Goal: Task Accomplishment & Management: Manage account settings

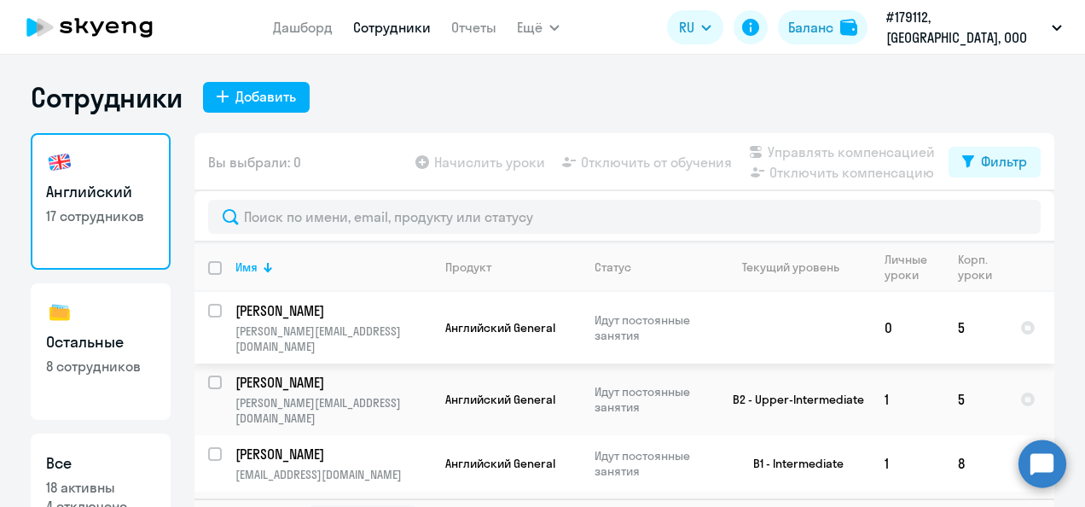
select select "30"
click at [826, 364] on td "B2 - Upper-Intermediate" at bounding box center [792, 400] width 159 height 72
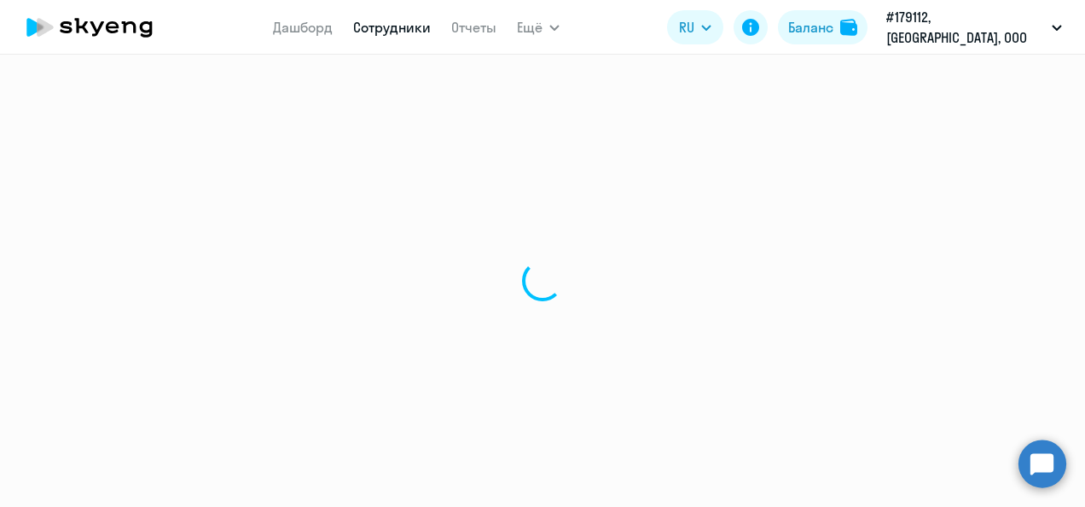
select select "english"
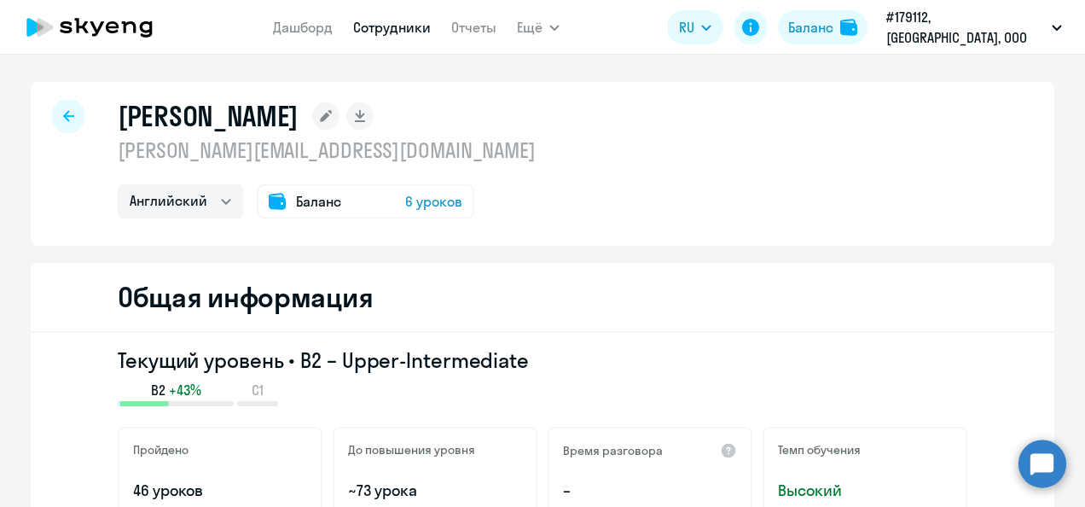
click at [414, 196] on span "6 уроков" at bounding box center [433, 201] width 57 height 20
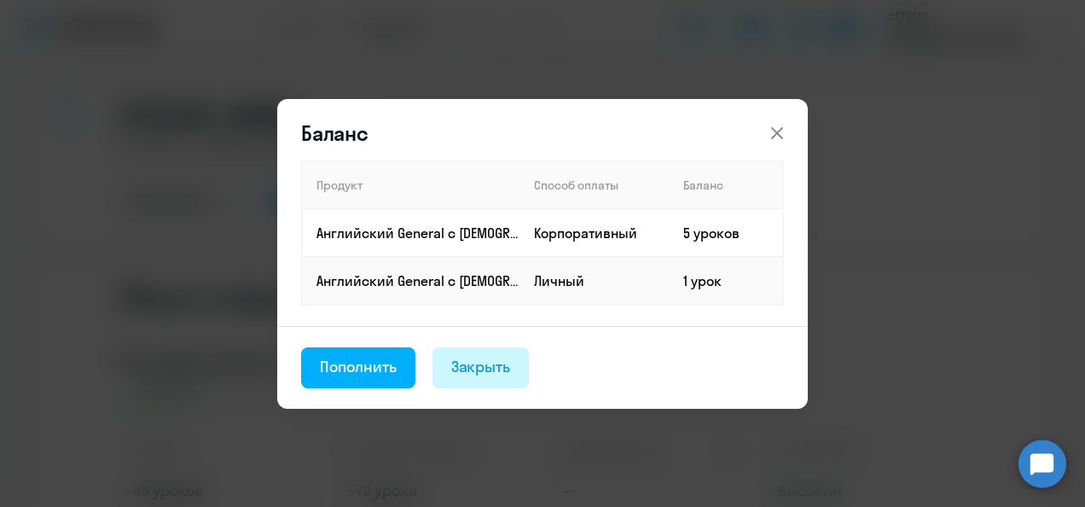
click at [472, 366] on div "Закрыть" at bounding box center [481, 367] width 60 height 22
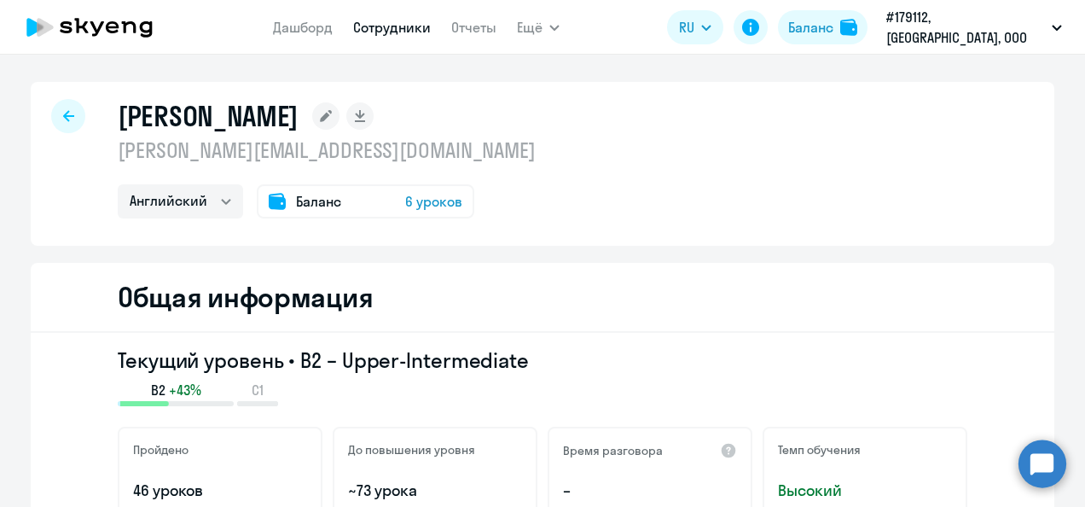
click at [536, 114] on div "[PERSON_NAME]" at bounding box center [327, 116] width 418 height 34
click at [420, 28] on link "Сотрудники" at bounding box center [392, 27] width 78 height 17
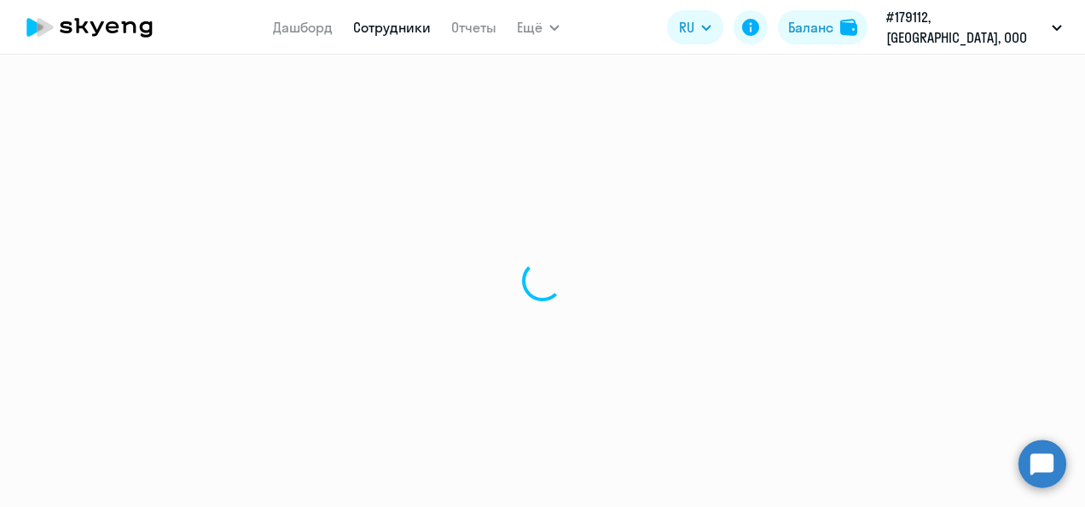
select select "30"
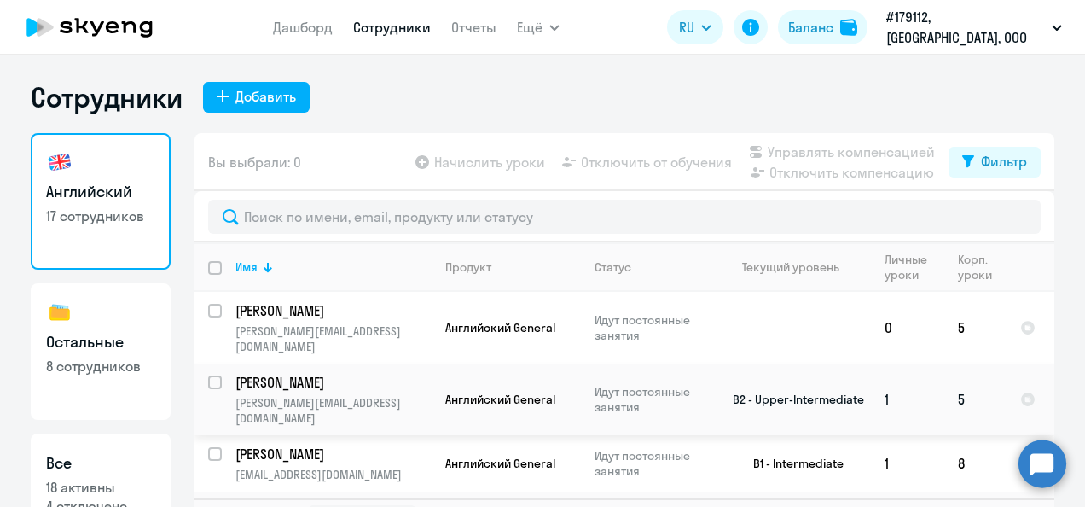
click at [212, 375] on input "select row 40631265" at bounding box center [225, 392] width 34 height 34
checkbox input "true"
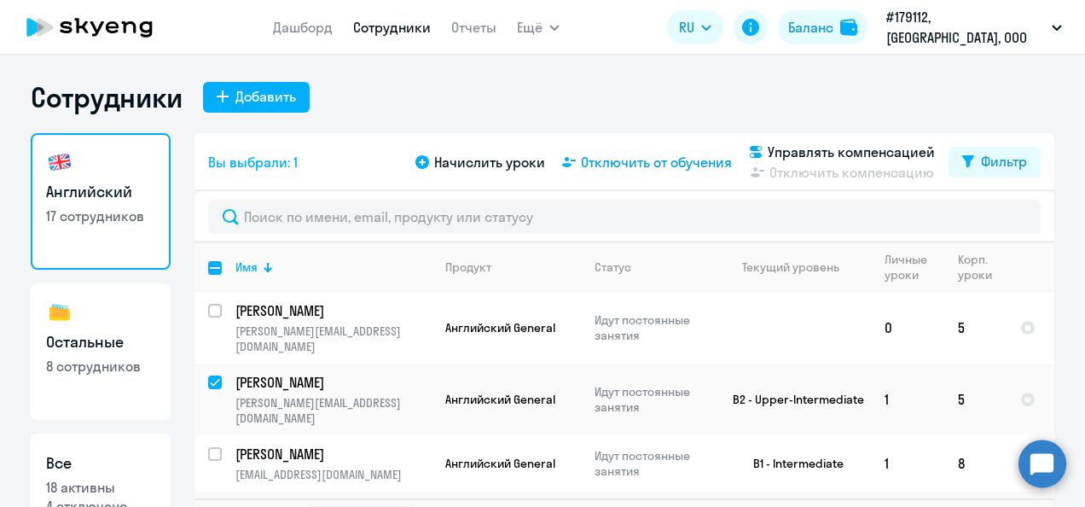
click at [582, 166] on span "Отключить от обучения" at bounding box center [656, 162] width 151 height 20
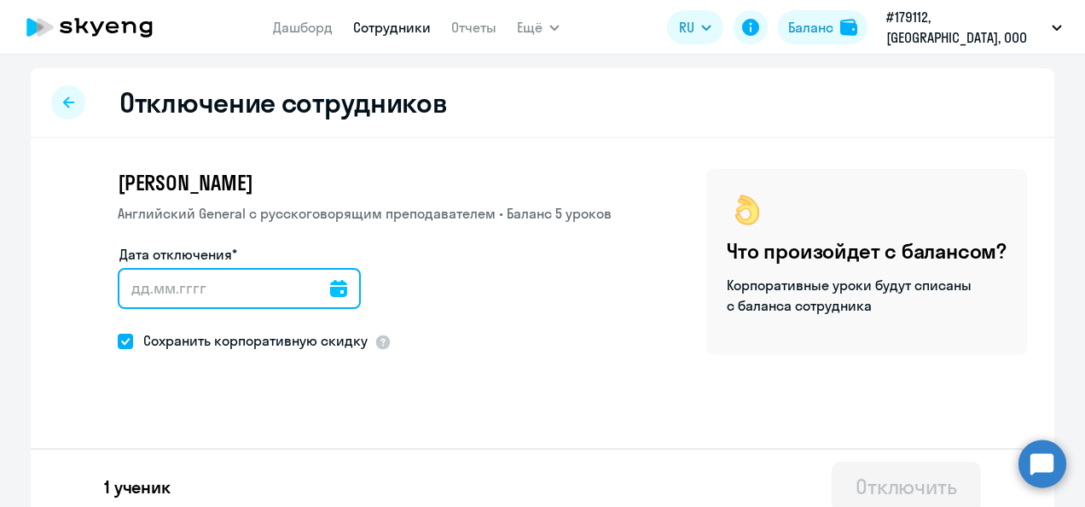
click at [195, 293] on input "Дата отключения*" at bounding box center [239, 288] width 243 height 41
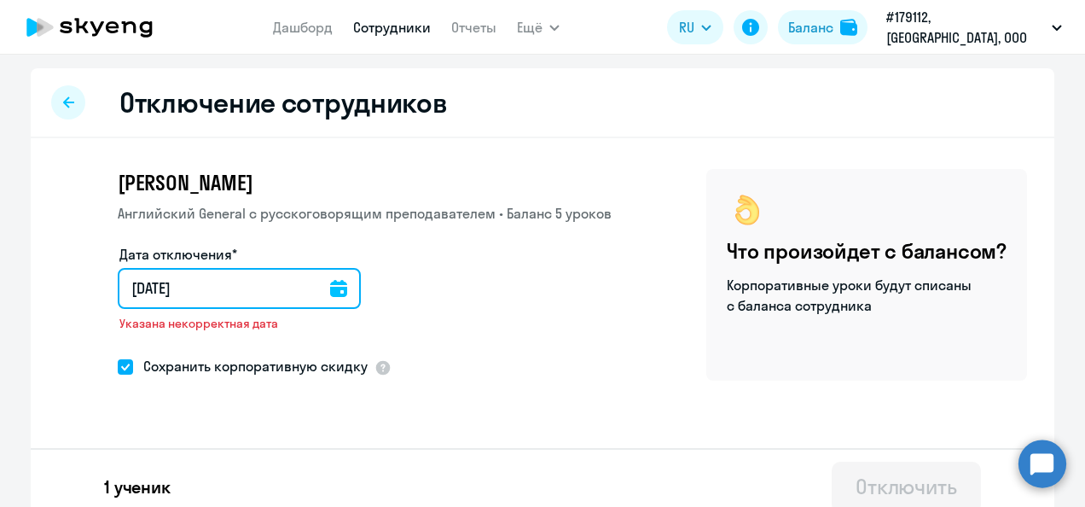
type input "[DATE]"
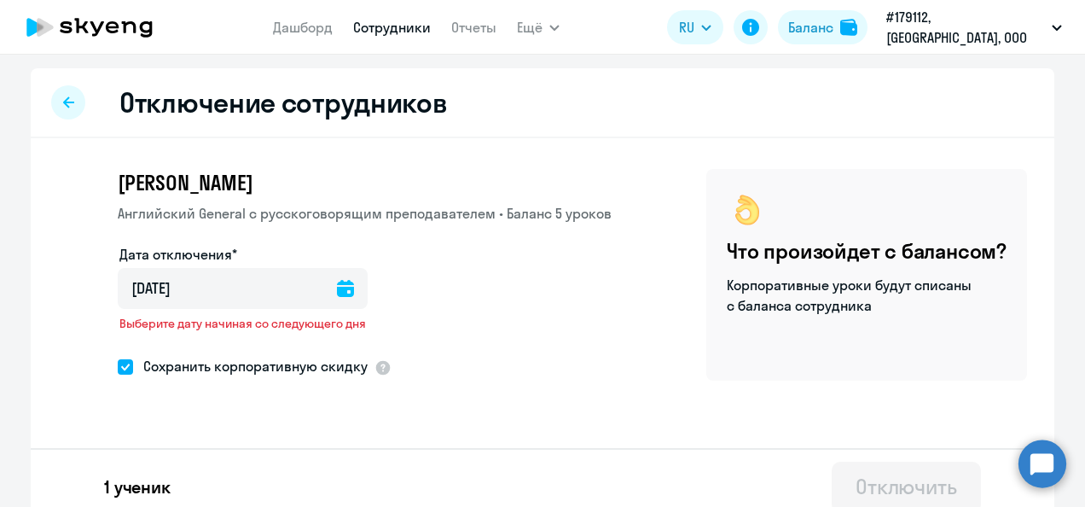
click at [337, 294] on icon at bounding box center [345, 288] width 17 height 17
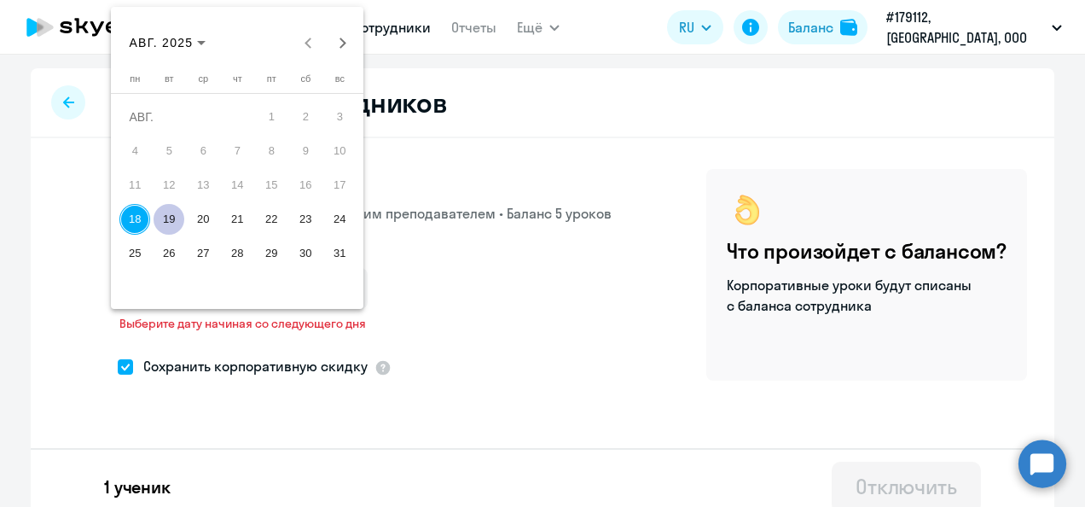
click at [179, 216] on span "19" at bounding box center [169, 219] width 31 height 31
type input "[DATE]"
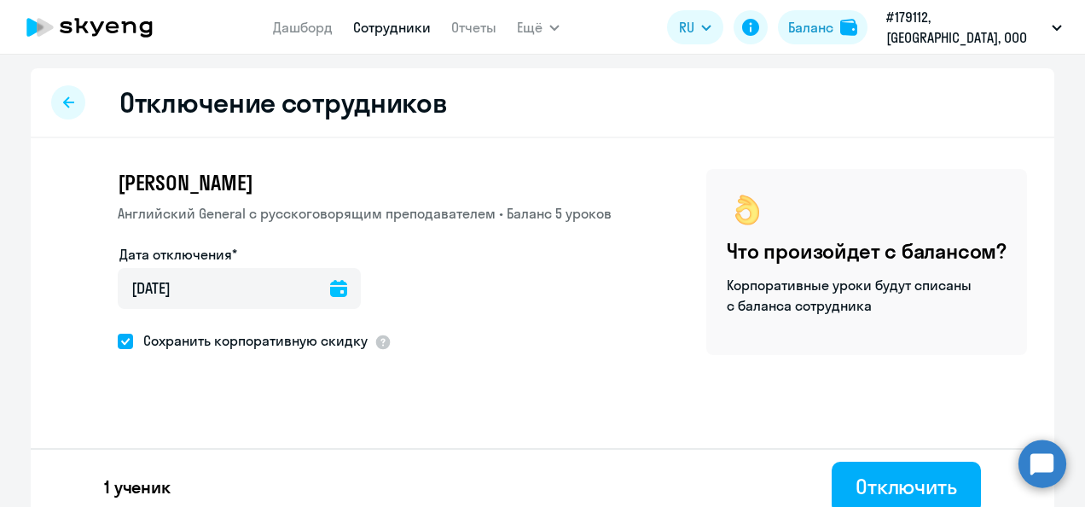
scroll to position [17, 0]
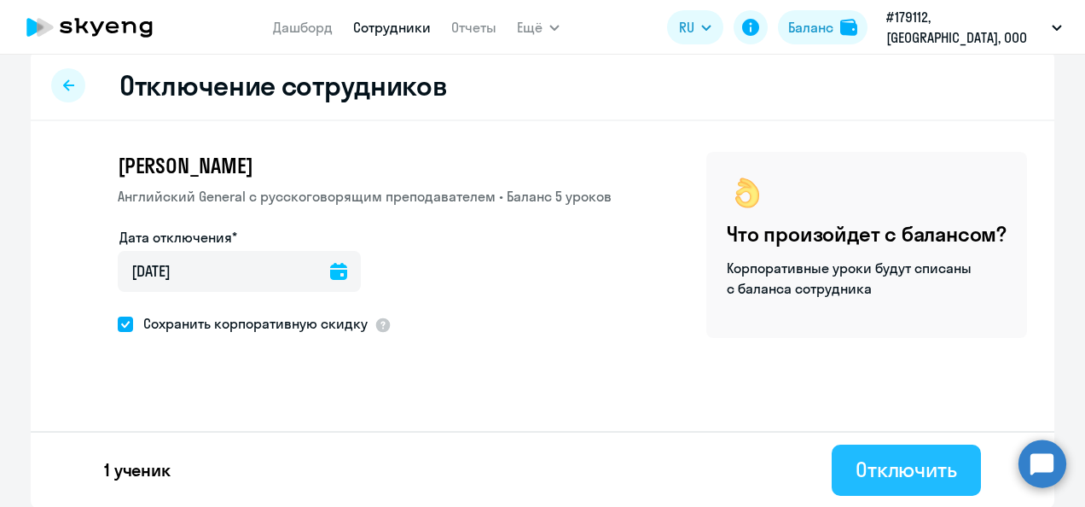
click at [896, 467] on div "Отключить" at bounding box center [907, 469] width 102 height 27
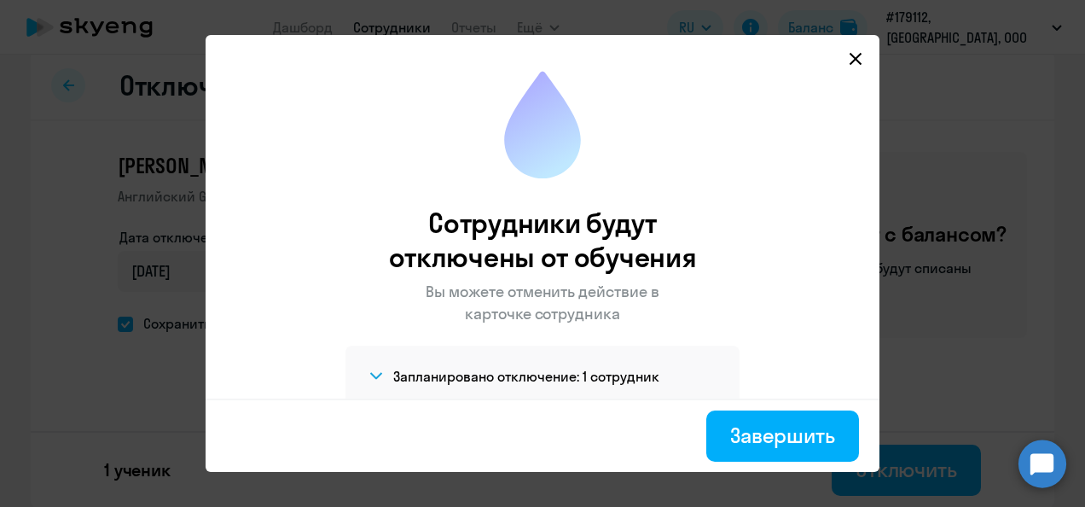
scroll to position [35, 0]
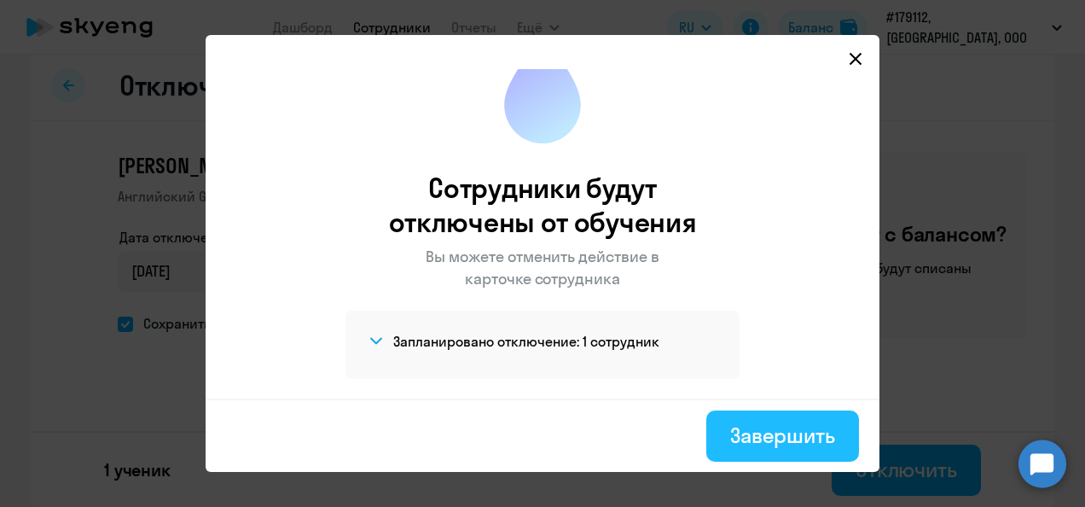
click at [770, 445] on div "Завершить" at bounding box center [782, 435] width 105 height 27
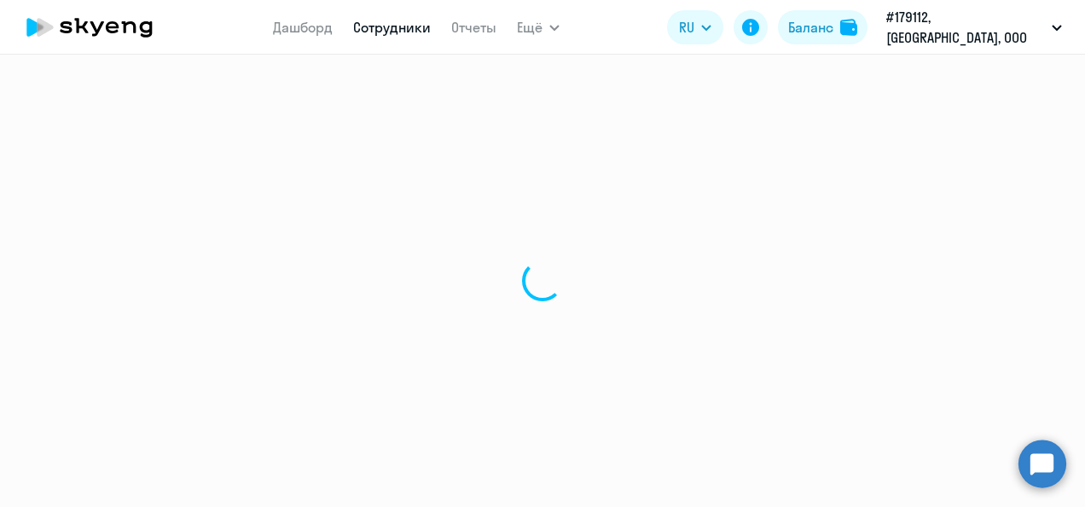
select select "30"
